Goal: Find specific page/section: Find specific page/section

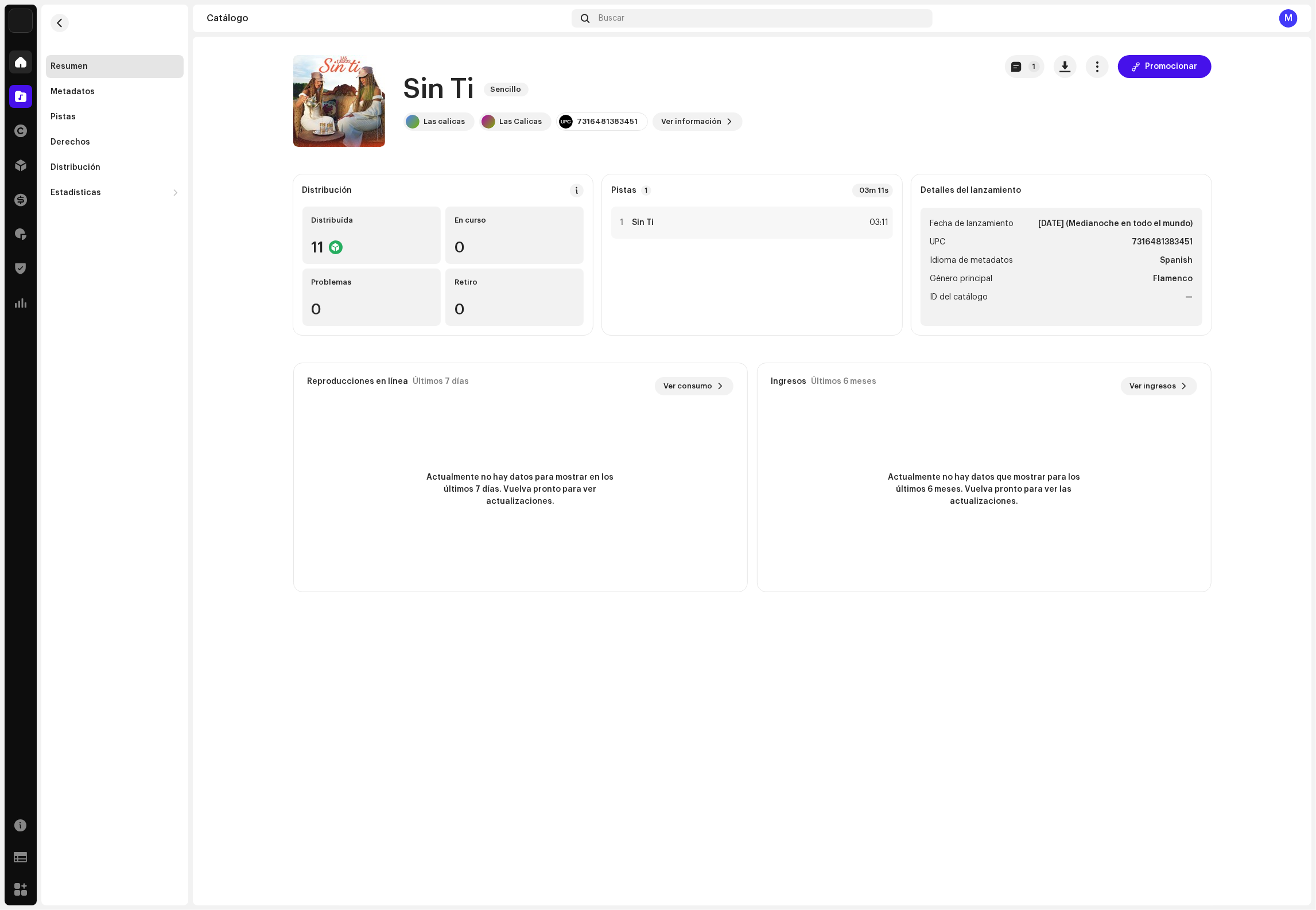
click at [18, 67] on span at bounding box center [21, 62] width 12 height 9
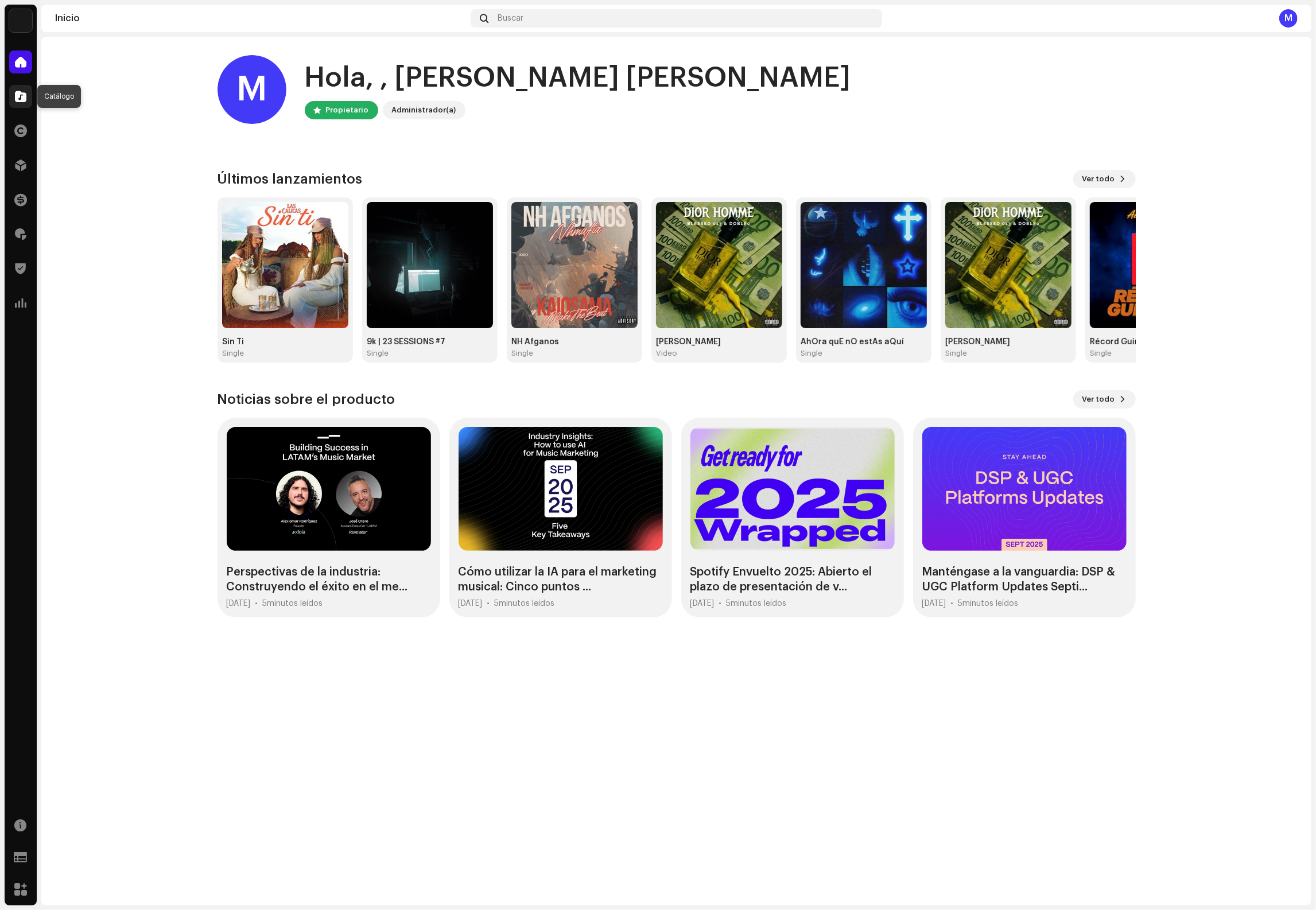
click at [26, 94] on span at bounding box center [21, 96] width 12 height 9
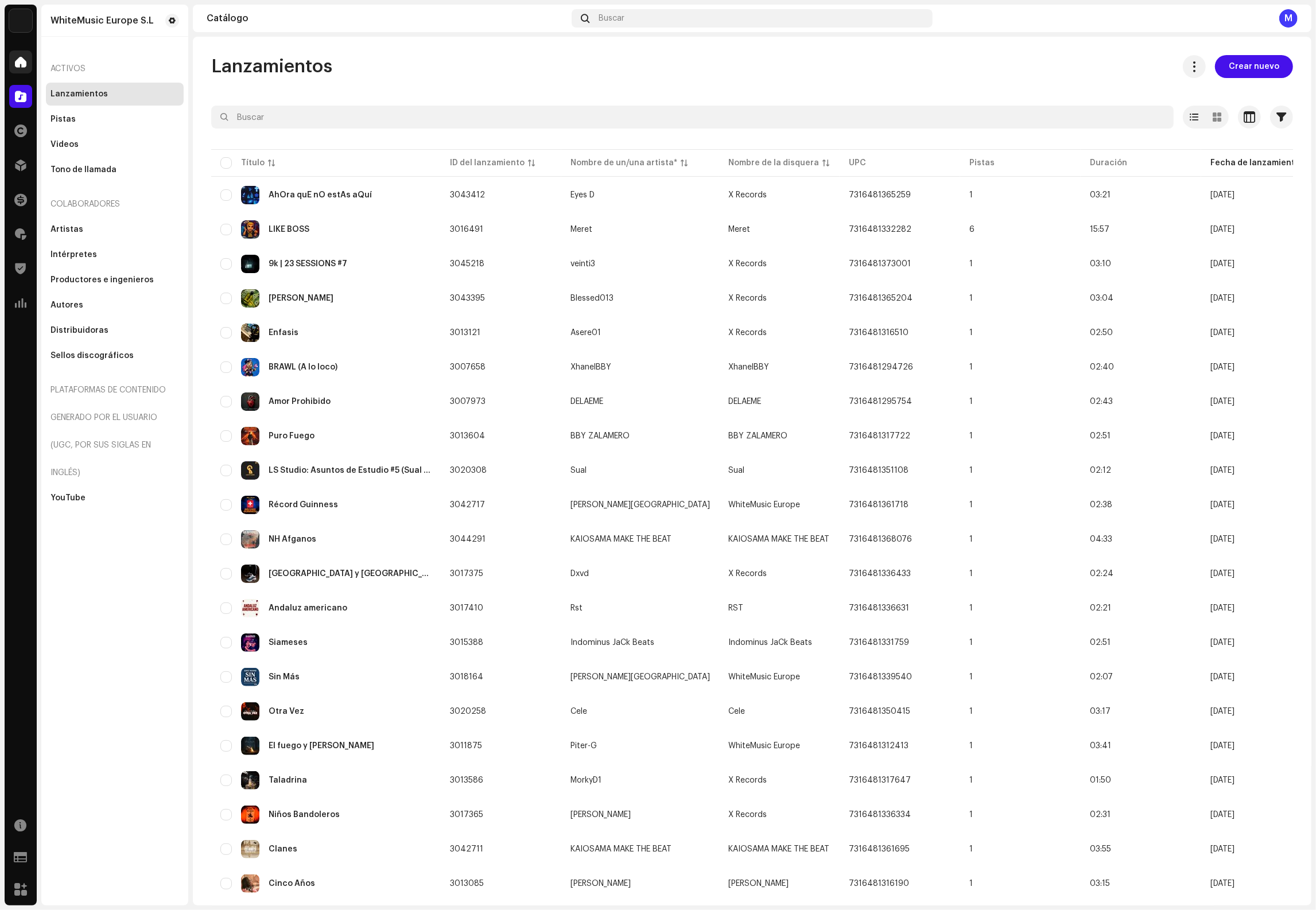
click at [15, 67] on span at bounding box center [21, 62] width 12 height 9
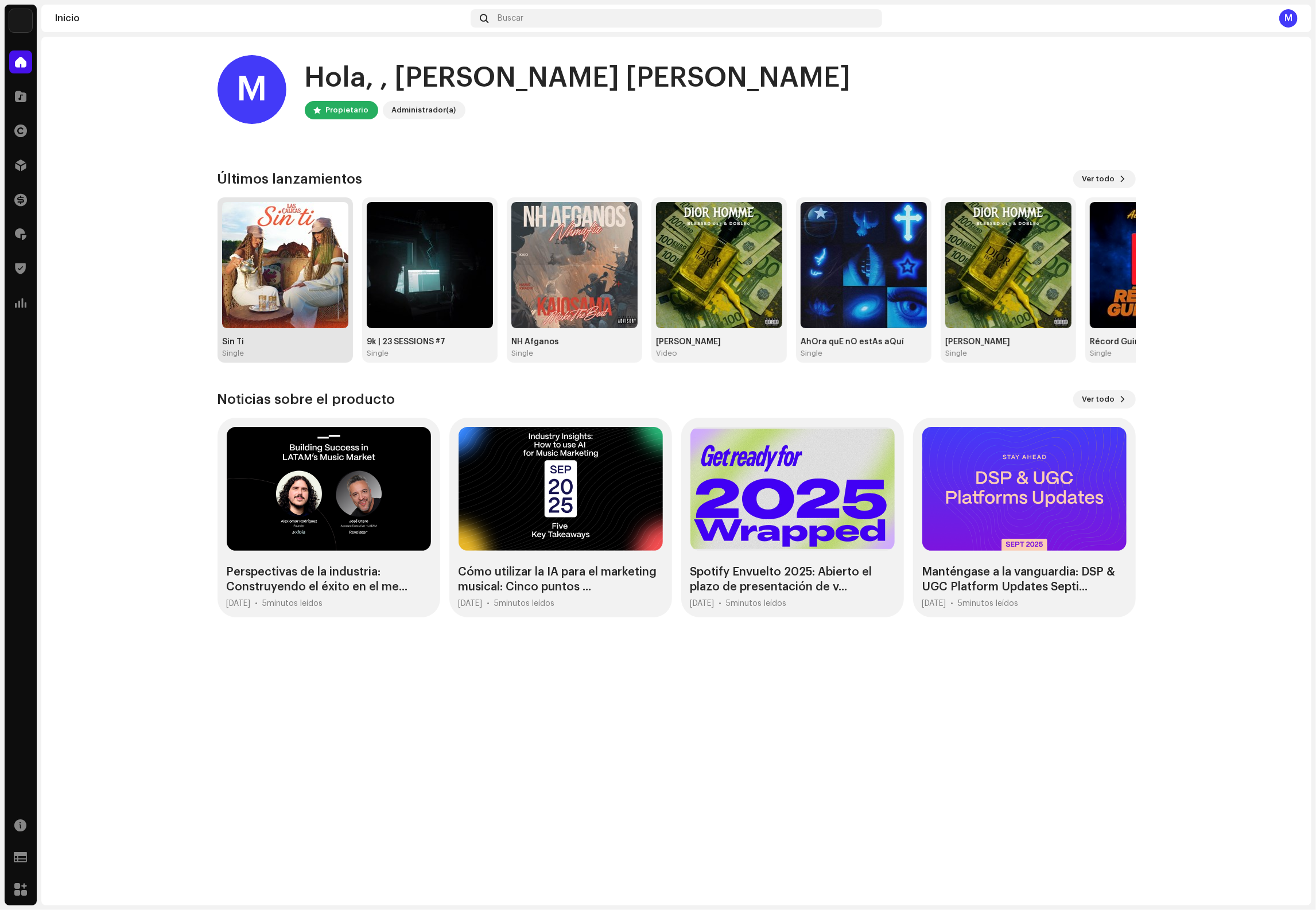
click at [298, 220] on img at bounding box center [285, 265] width 126 height 126
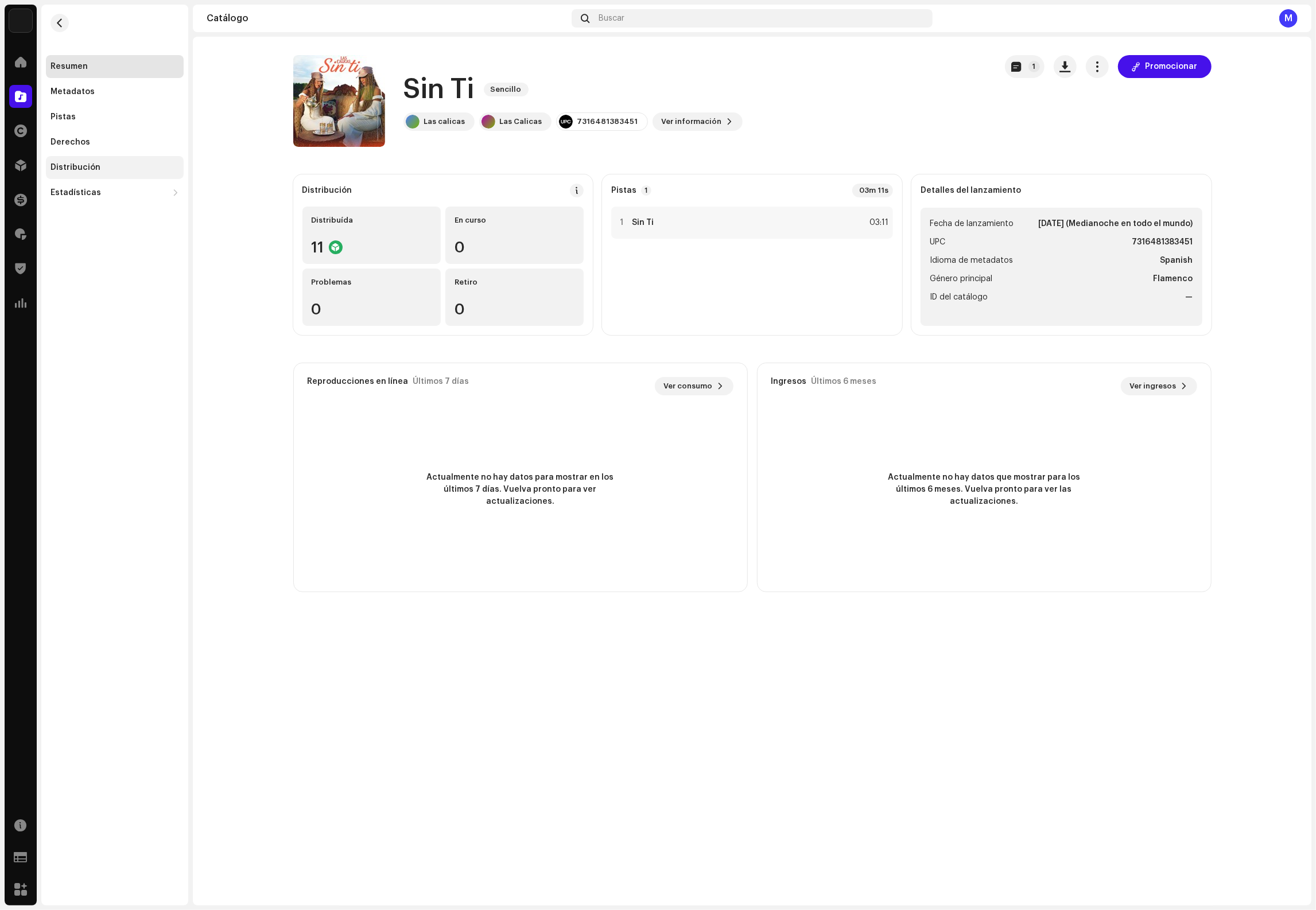
click at [75, 169] on div "Distribución" at bounding box center [75, 167] width 50 height 9
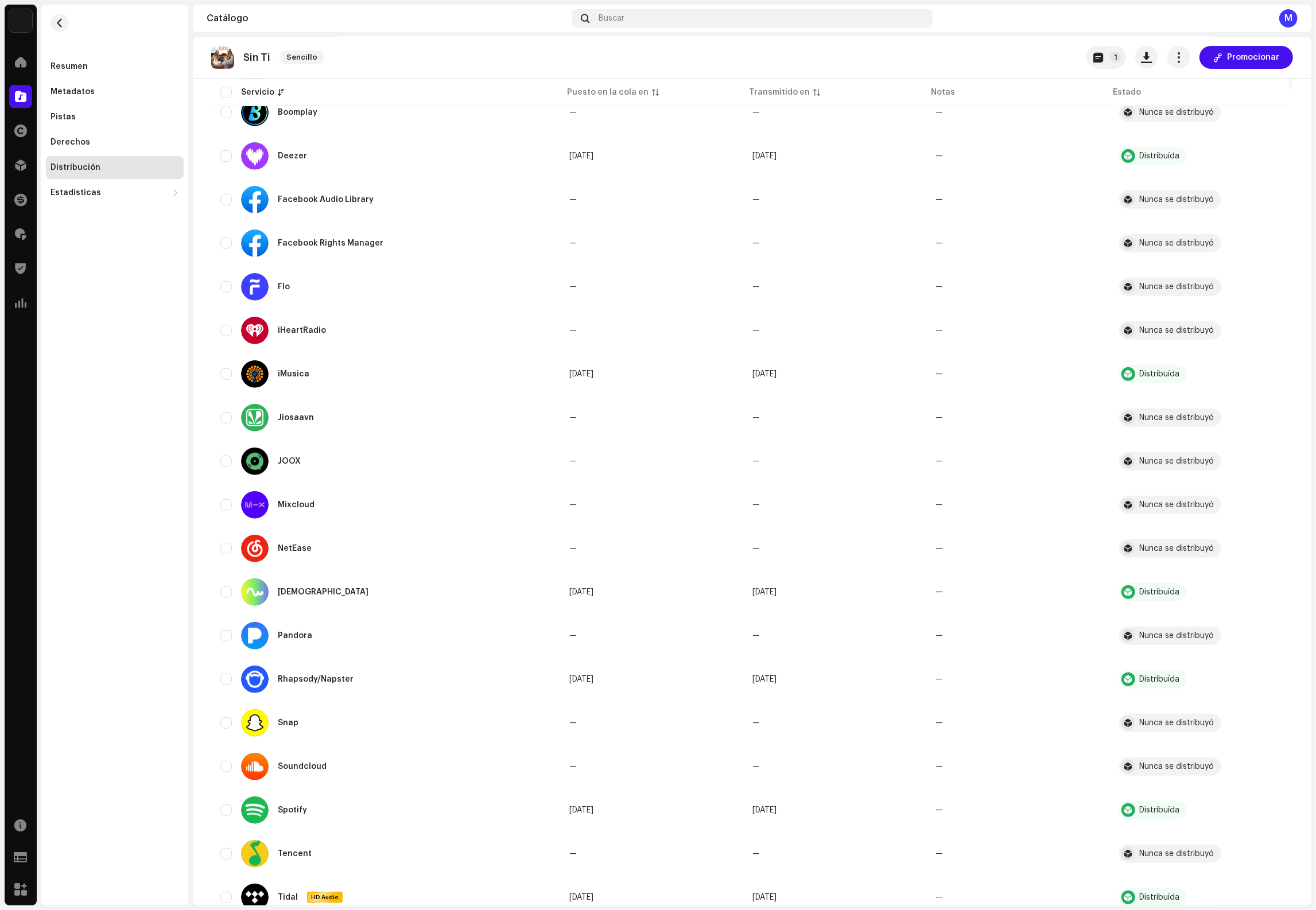
scroll to position [650, 0]
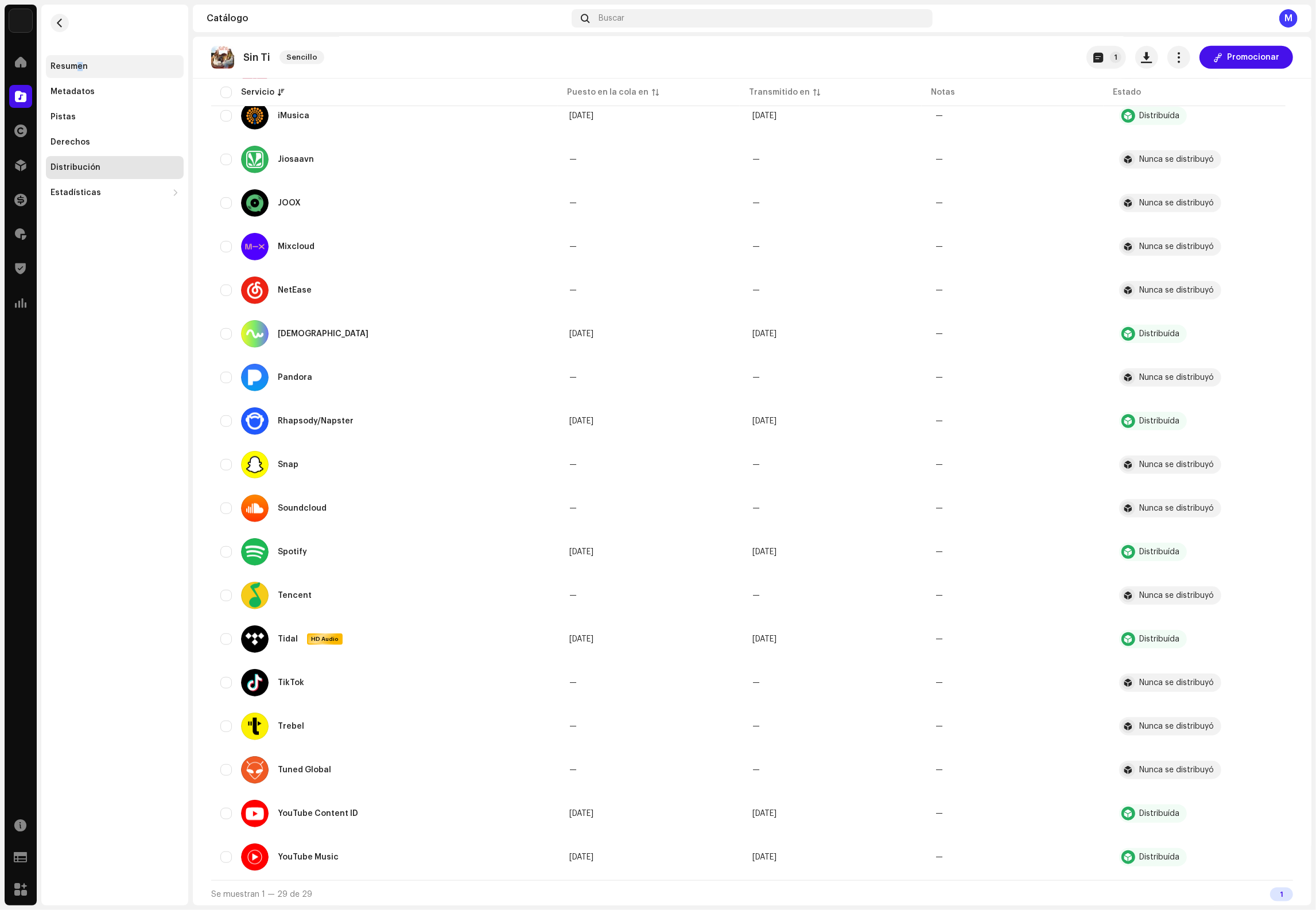
click at [79, 69] on div "Resumen" at bounding box center [69, 66] width 37 height 9
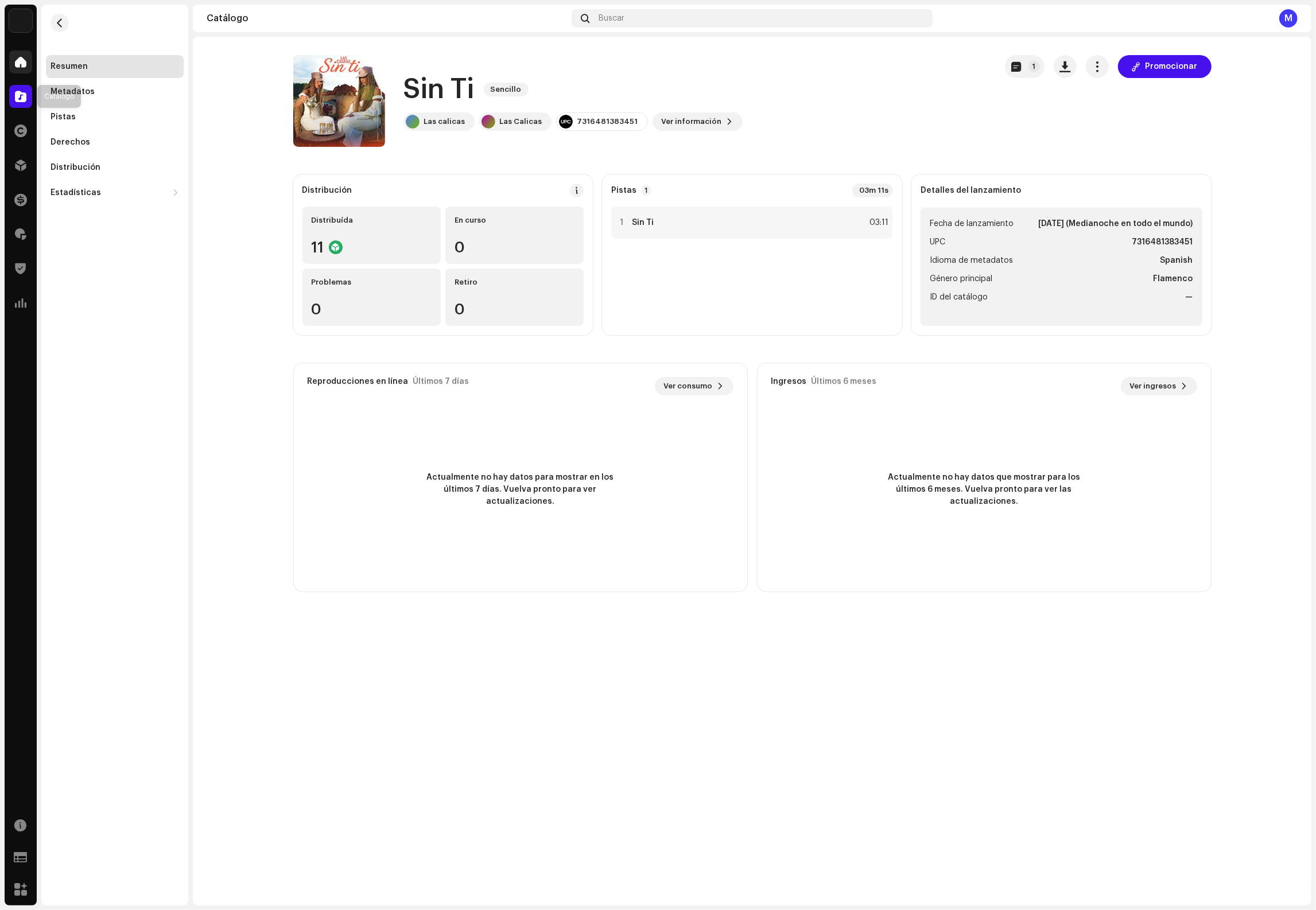
click at [22, 73] on div at bounding box center [20, 62] width 23 height 23
